Goal: Information Seeking & Learning: Learn about a topic

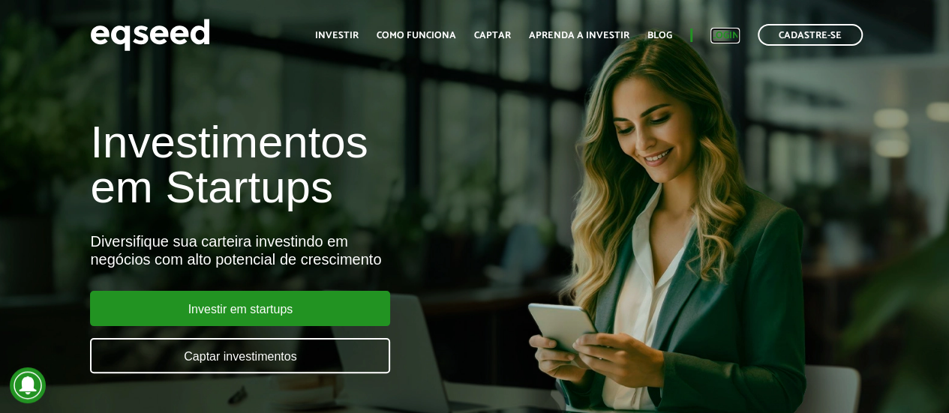
click at [719, 31] on link "Login" at bounding box center [725, 36] width 29 height 10
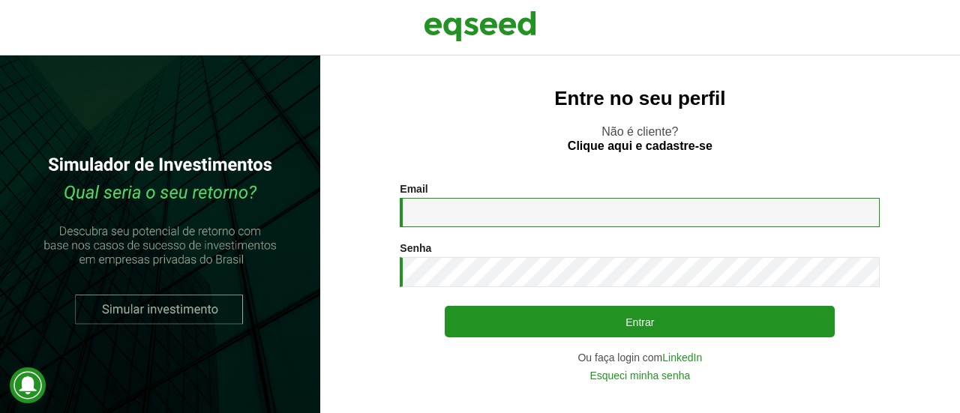
click at [634, 222] on input "Email *" at bounding box center [640, 212] width 480 height 29
type input "**********"
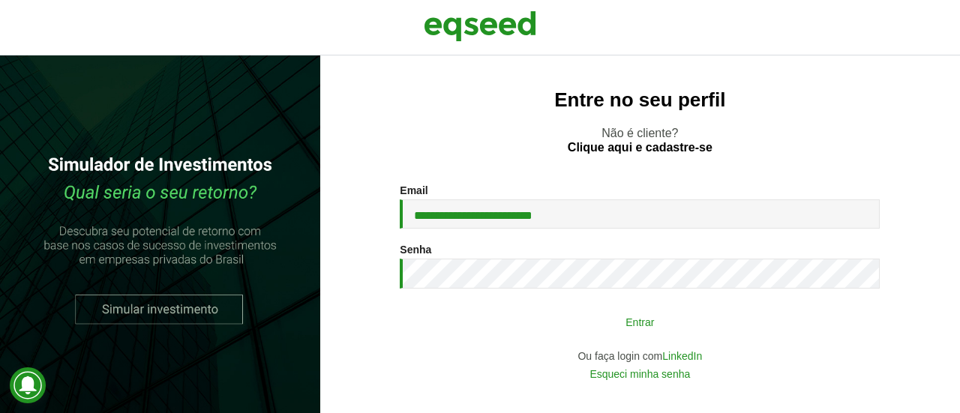
click at [558, 320] on button "Entrar" at bounding box center [640, 322] width 390 height 29
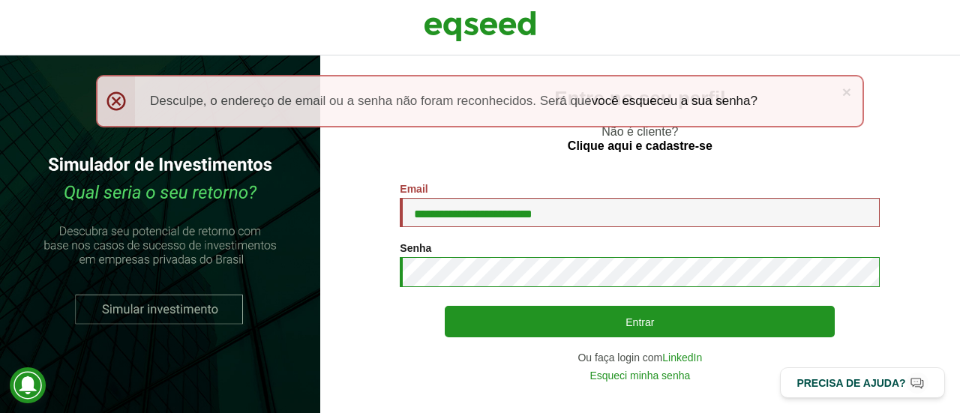
click at [445, 306] on button "Entrar" at bounding box center [640, 322] width 390 height 32
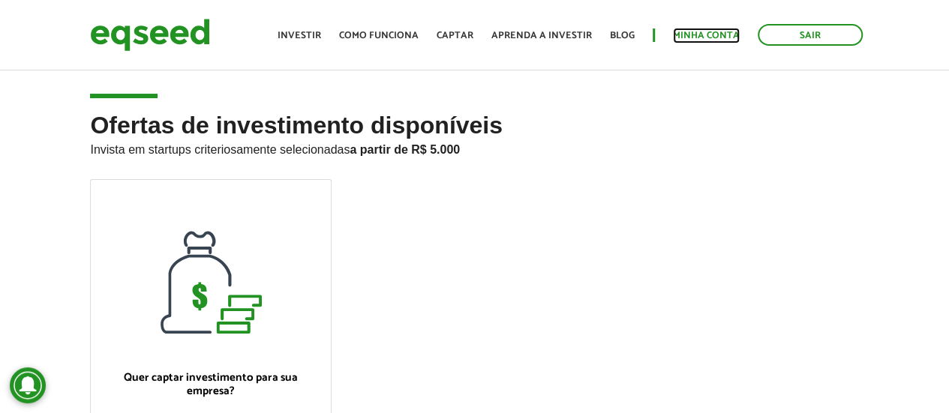
click at [707, 31] on link "Minha conta" at bounding box center [706, 36] width 67 height 10
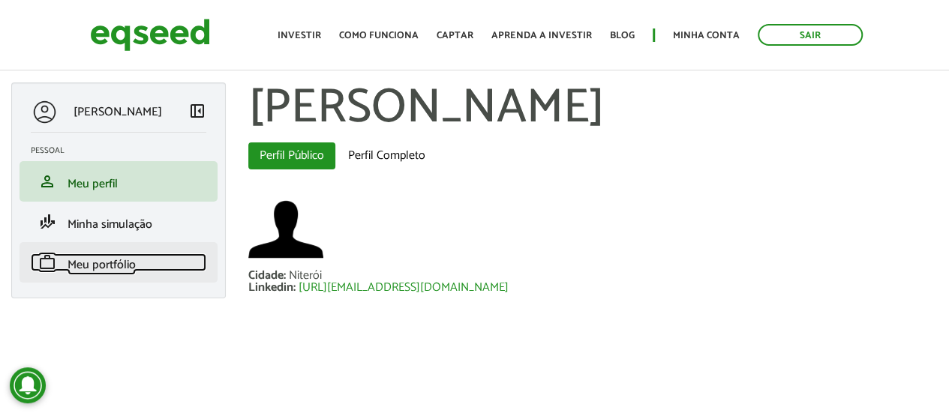
click at [81, 262] on span "Meu portfólio" at bounding box center [102, 265] width 68 height 20
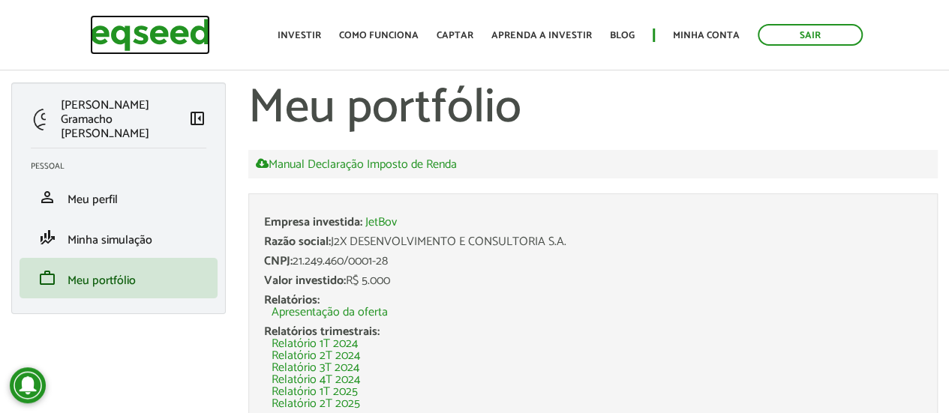
click at [145, 35] on img at bounding box center [150, 35] width 120 height 40
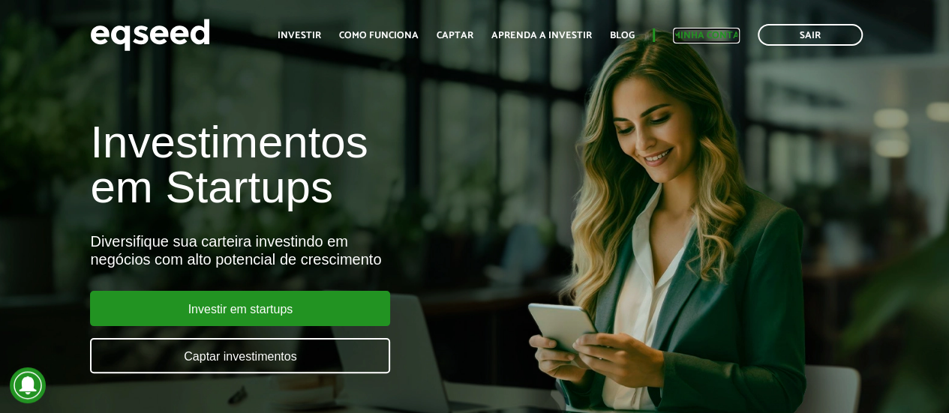
click at [695, 35] on link "Minha conta" at bounding box center [706, 36] width 67 height 10
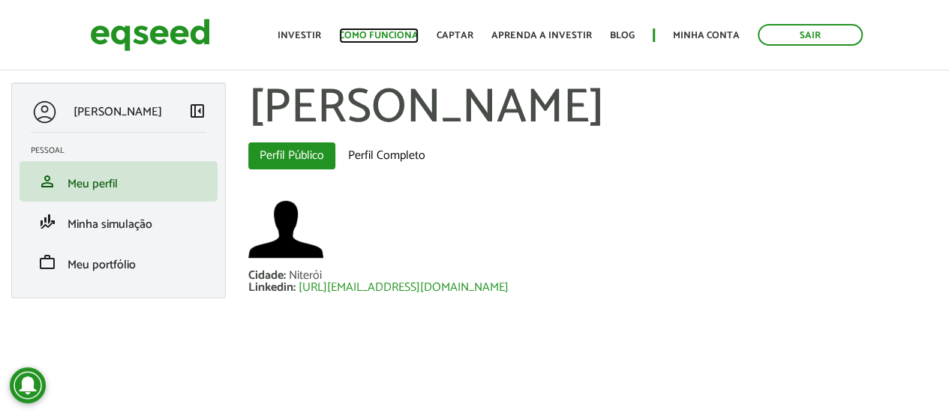
click at [379, 33] on link "Como funciona" at bounding box center [379, 36] width 80 height 10
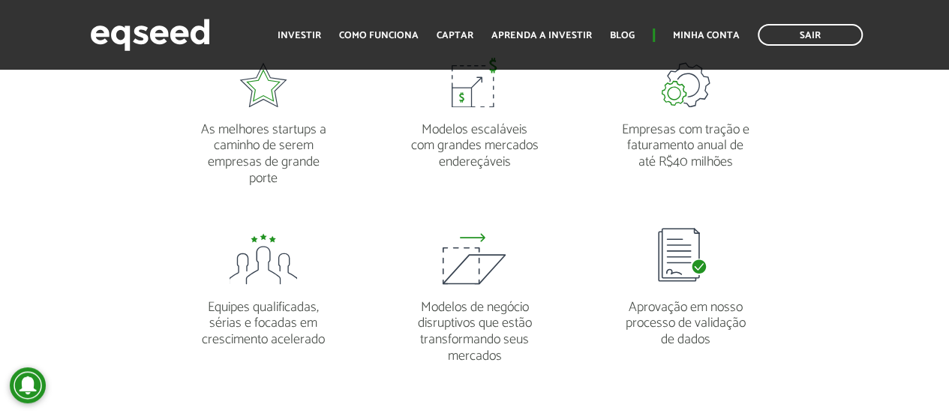
scroll to position [1350, 0]
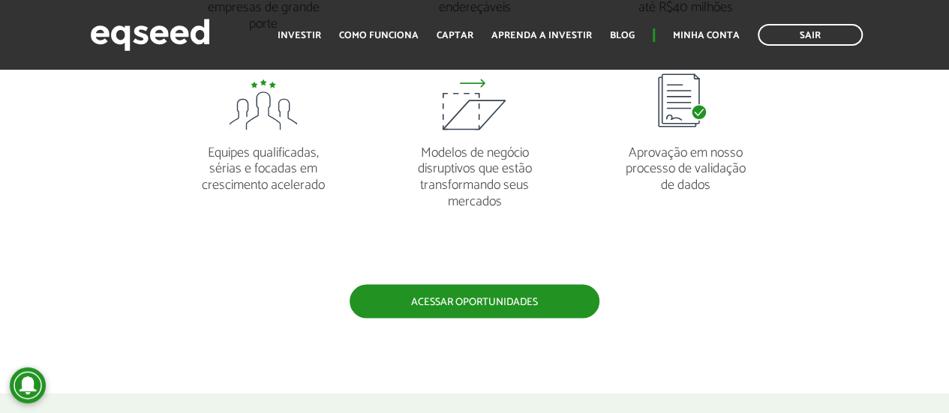
click at [389, 290] on link "Acessar oportunidades" at bounding box center [475, 301] width 250 height 34
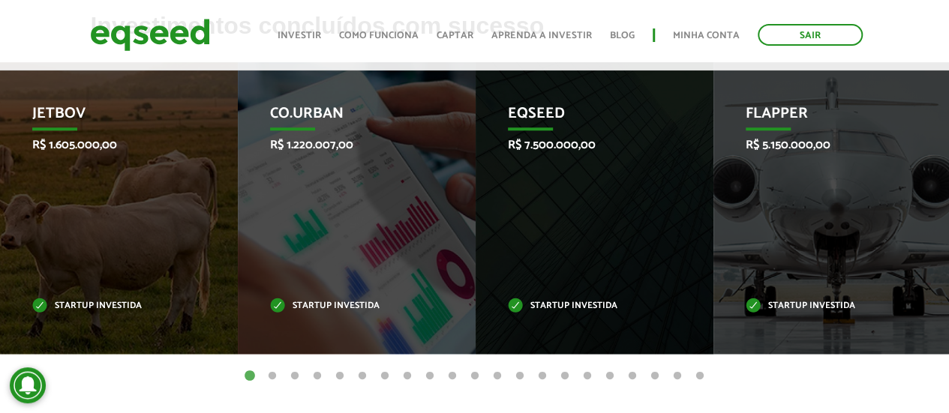
scroll to position [525, 0]
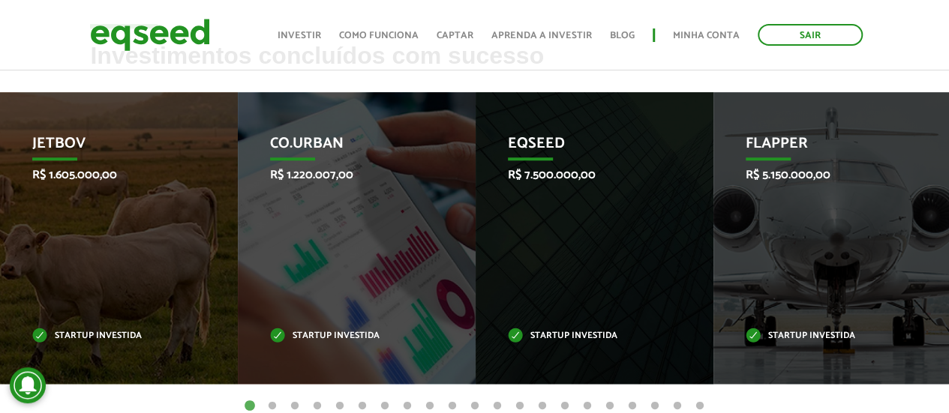
click at [270, 406] on button "2" at bounding box center [272, 406] width 15 height 15
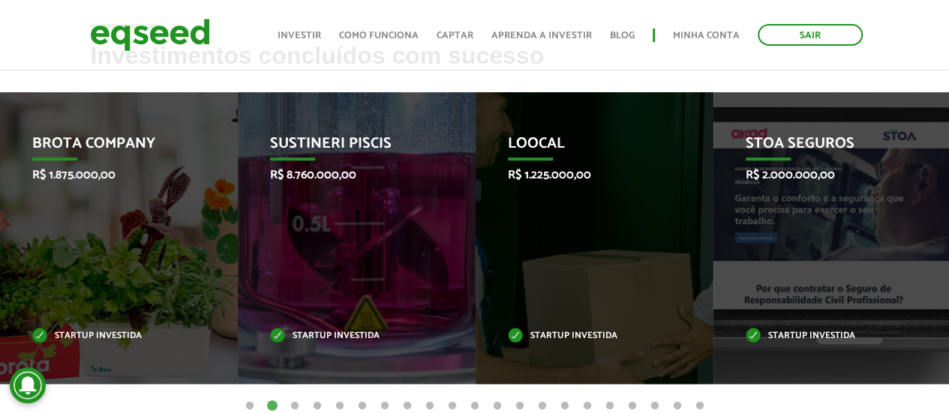
click at [294, 407] on button "3" at bounding box center [294, 406] width 15 height 15
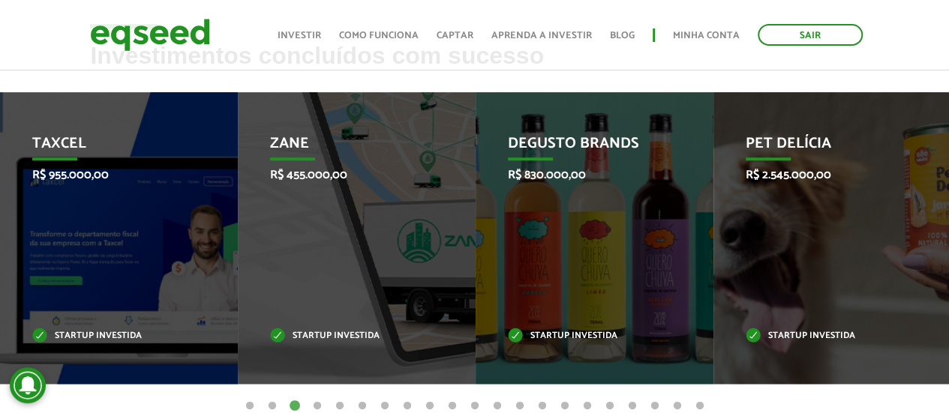
drag, startPoint x: 294, startPoint y: 407, endPoint x: 210, endPoint y: 396, distance: 84.8
click at [210, 396] on div "Invoop R$ 250.000,00 Startup investida Prosumir R$ 300.000,00 Startup investida…" at bounding box center [474, 249] width 949 height 314
click at [315, 409] on button "4" at bounding box center [317, 406] width 15 height 15
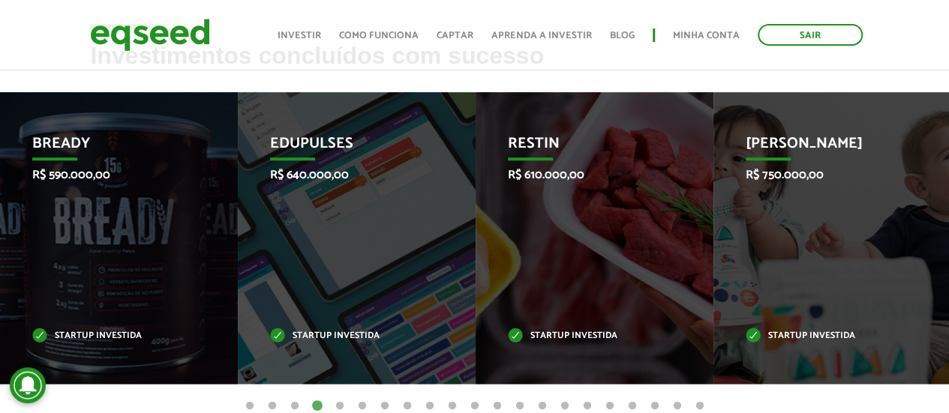
click at [343, 407] on button "5" at bounding box center [339, 406] width 15 height 15
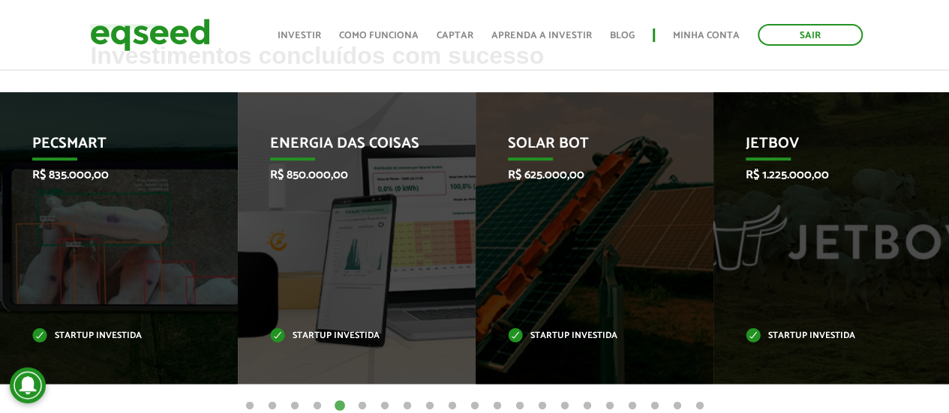
click at [362, 407] on button "6" at bounding box center [362, 406] width 15 height 15
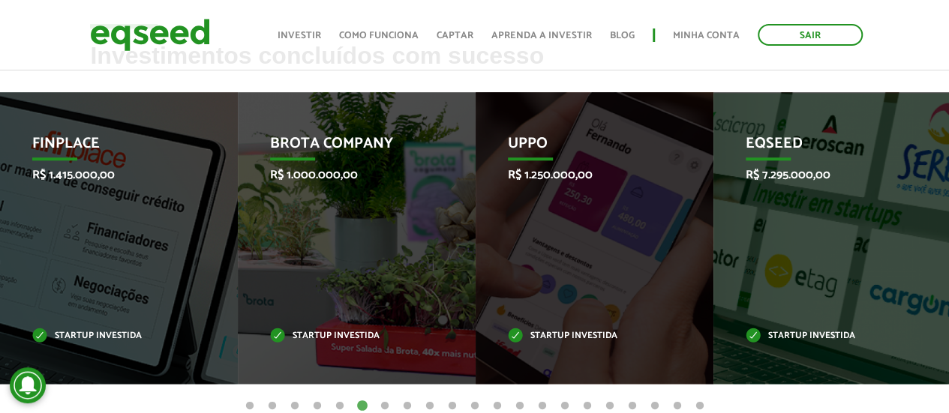
click at [386, 406] on button "7" at bounding box center [384, 406] width 15 height 15
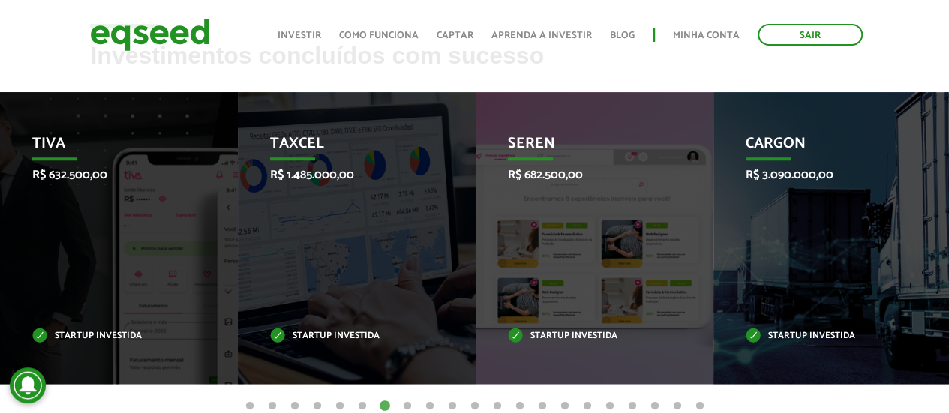
click at [406, 406] on button "8" at bounding box center [407, 406] width 15 height 15
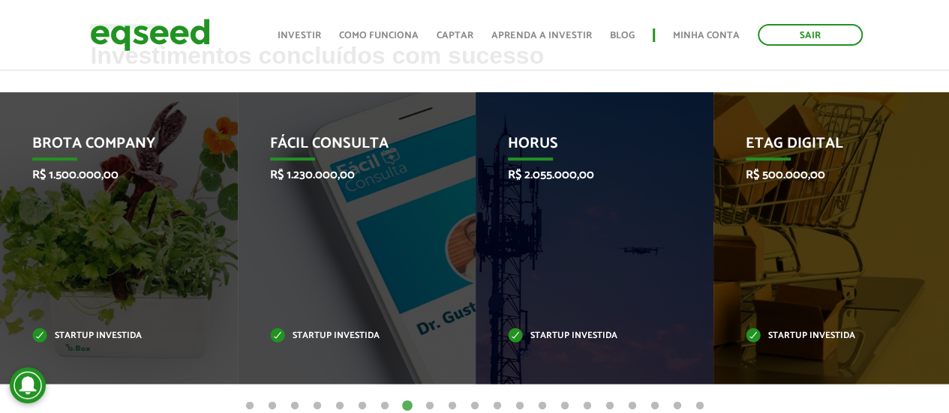
click at [431, 407] on button "9" at bounding box center [429, 406] width 15 height 15
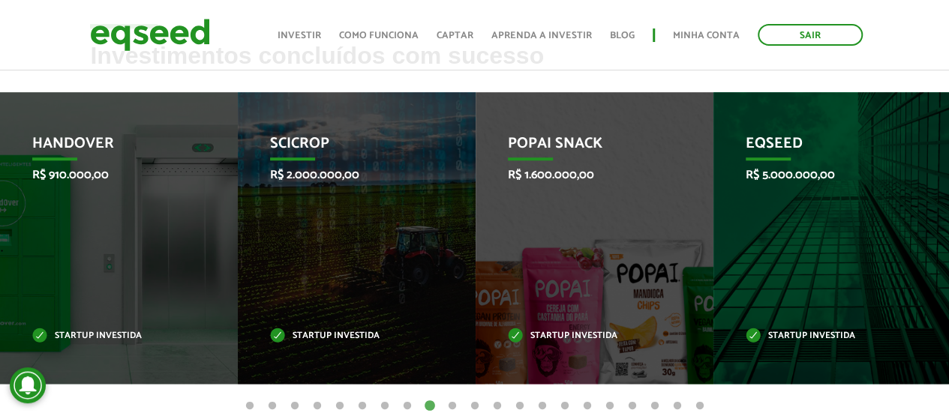
click at [452, 407] on button "10" at bounding box center [452, 406] width 15 height 15
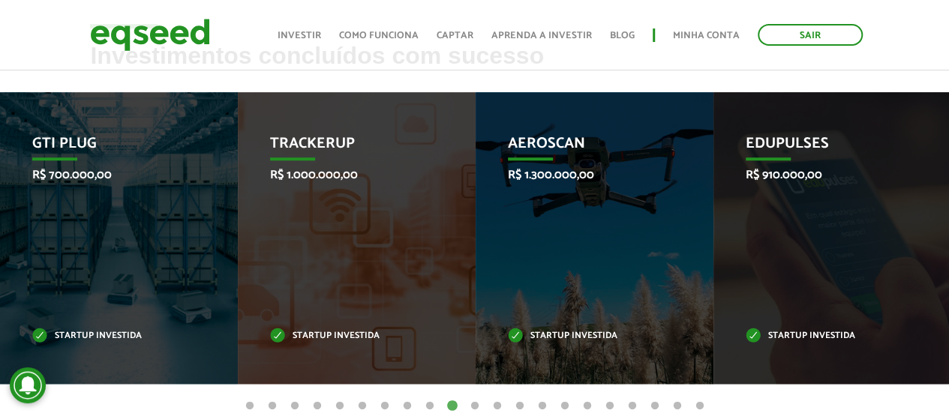
click at [473, 406] on button "11" at bounding box center [474, 406] width 15 height 15
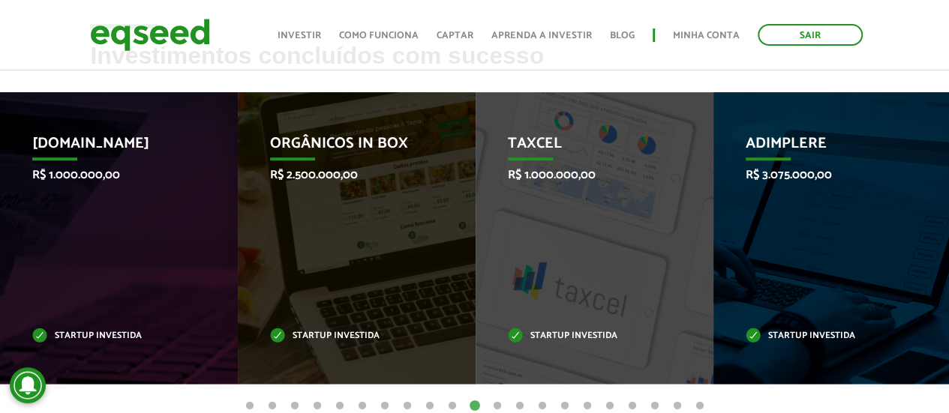
click at [500, 406] on button "12" at bounding box center [497, 406] width 15 height 15
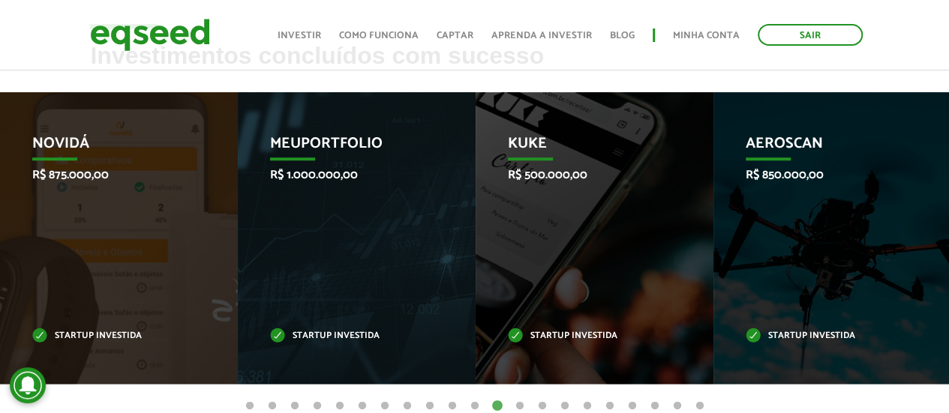
click at [521, 406] on button "13" at bounding box center [519, 406] width 15 height 15
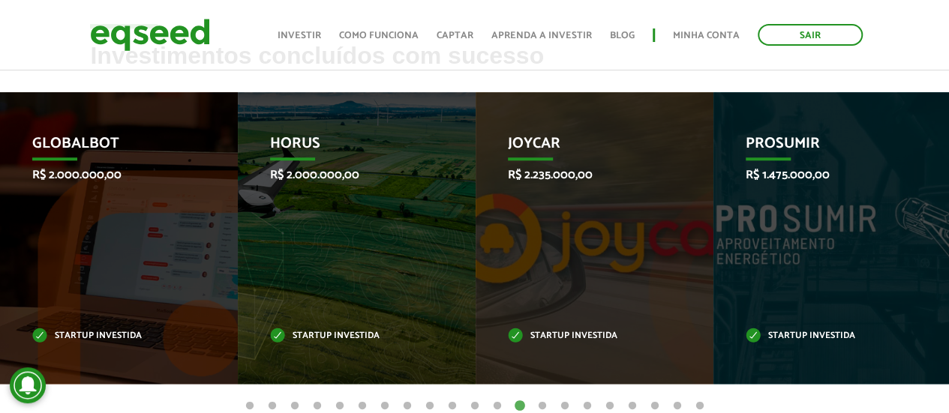
click at [539, 404] on button "14" at bounding box center [542, 406] width 15 height 15
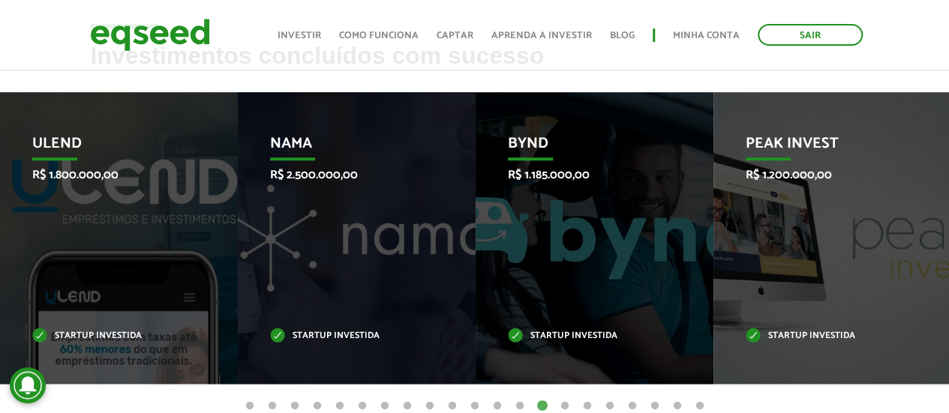
click at [563, 401] on button "15" at bounding box center [564, 406] width 15 height 15
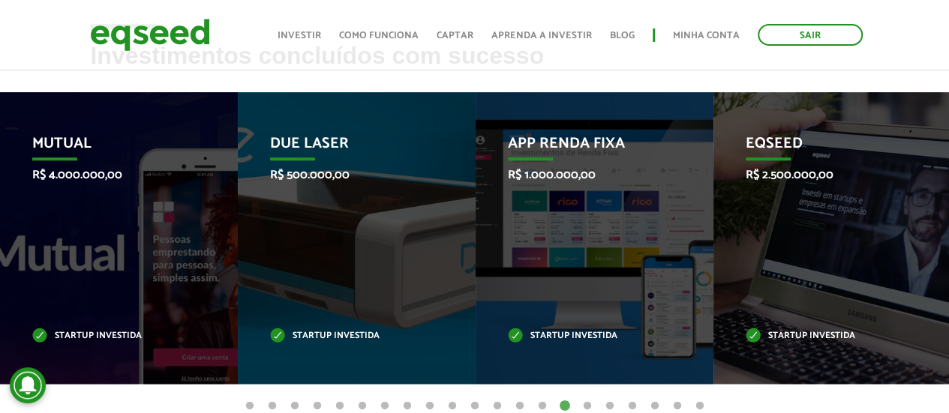
click at [590, 404] on button "16" at bounding box center [587, 406] width 15 height 15
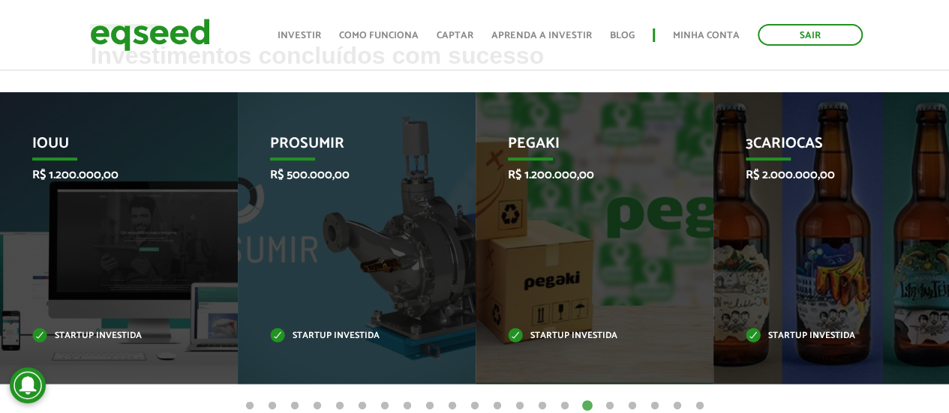
click at [615, 404] on button "17" at bounding box center [609, 406] width 15 height 15
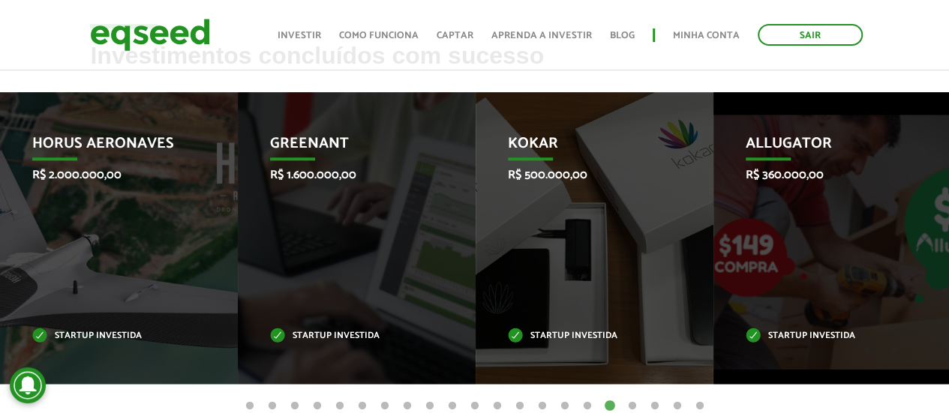
click at [633, 406] on button "18" at bounding box center [632, 406] width 15 height 15
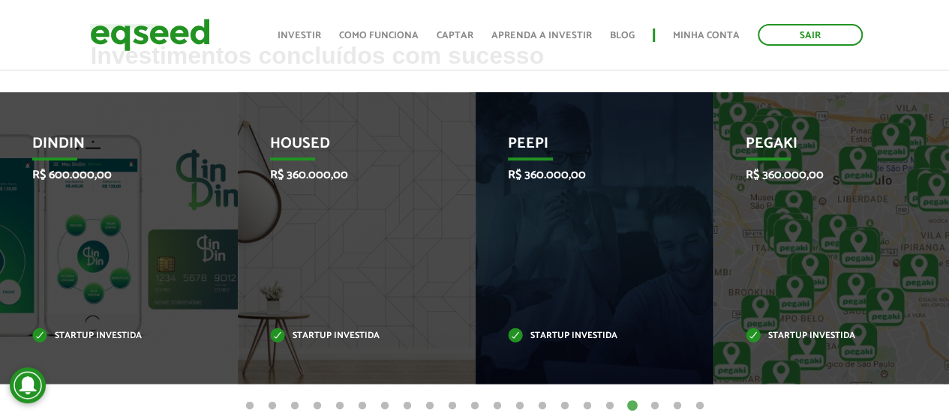
click at [656, 407] on button "19" at bounding box center [654, 406] width 15 height 15
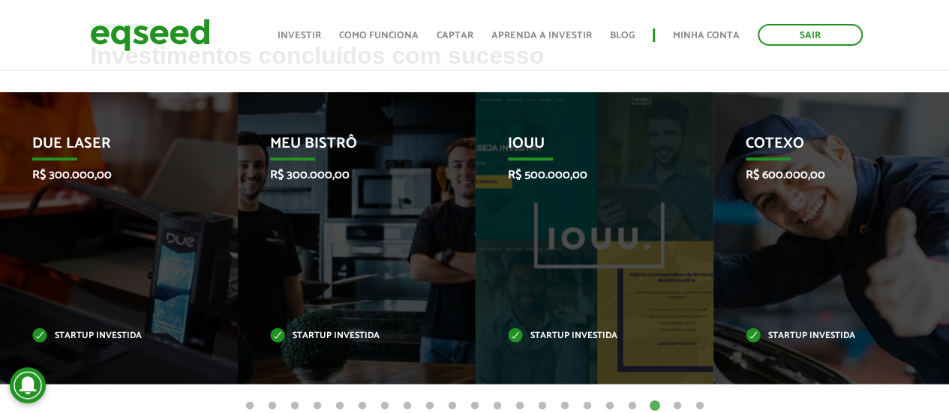
click at [674, 407] on button "20" at bounding box center [677, 406] width 15 height 15
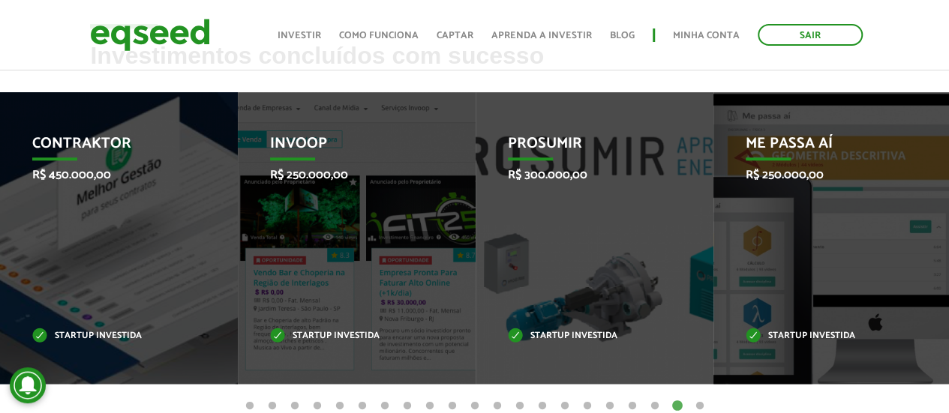
click at [702, 406] on button "21" at bounding box center [700, 406] width 15 height 15
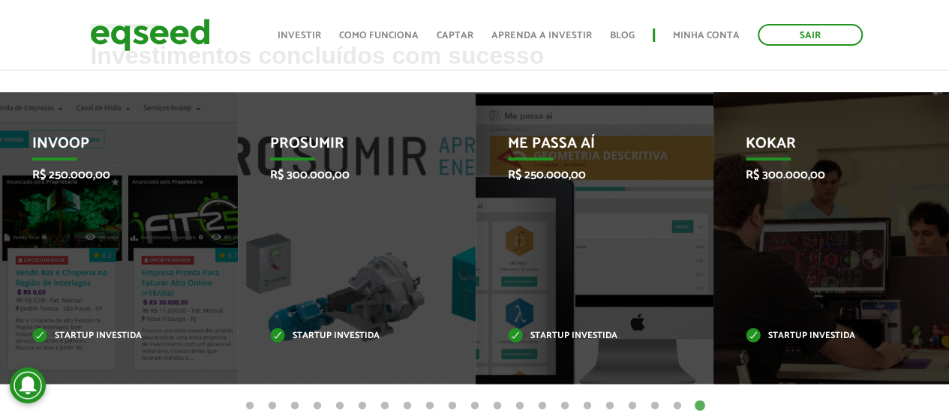
click at [251, 407] on button "1" at bounding box center [249, 406] width 15 height 15
